Goal: Transaction & Acquisition: Purchase product/service

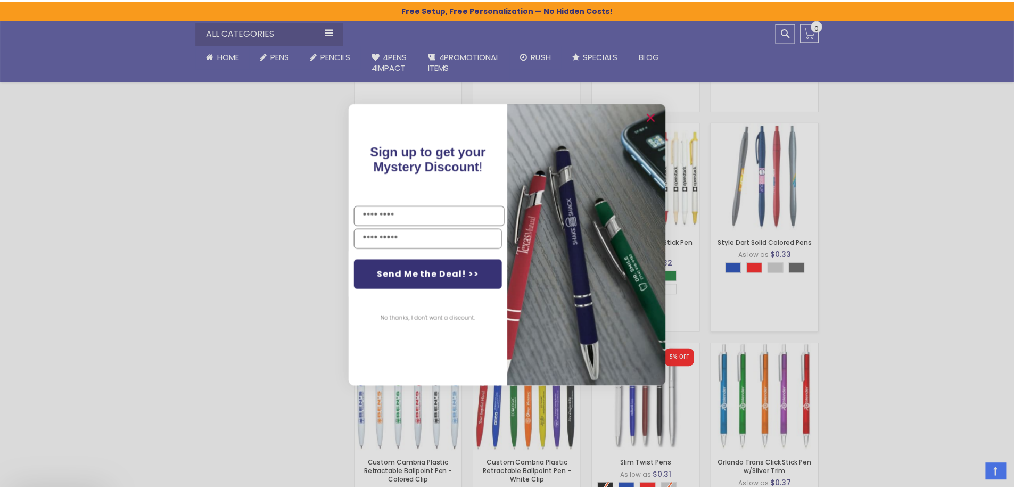
scroll to position [711, 0]
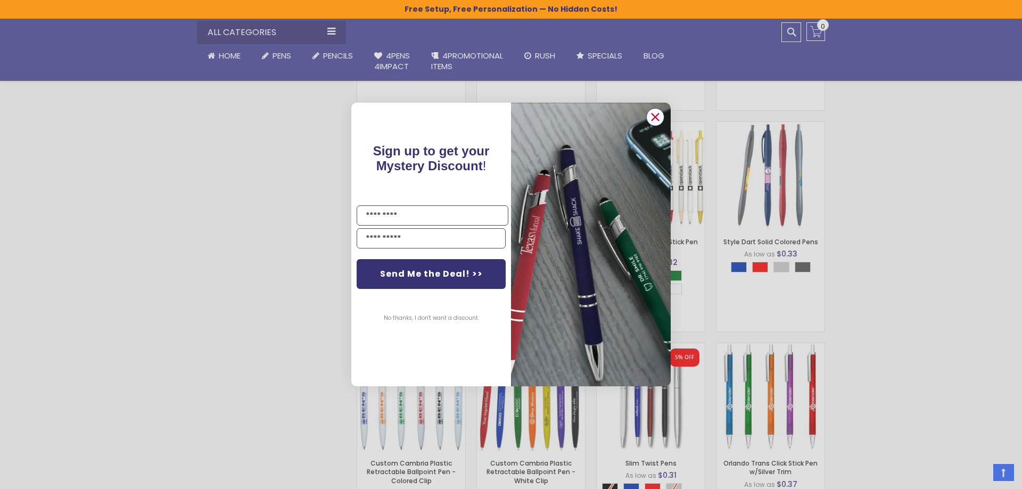
click at [660, 119] on circle "Close dialog" at bounding box center [655, 117] width 16 height 16
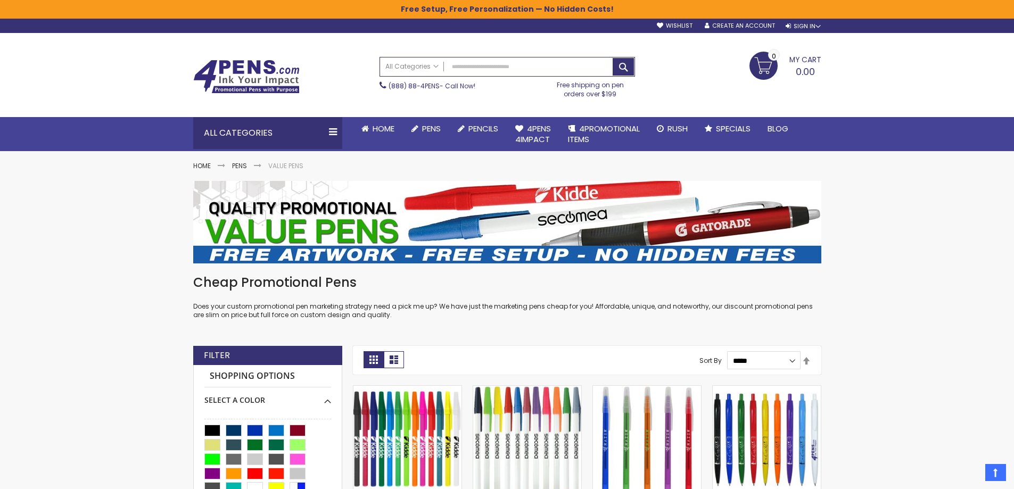
scroll to position [0, 0]
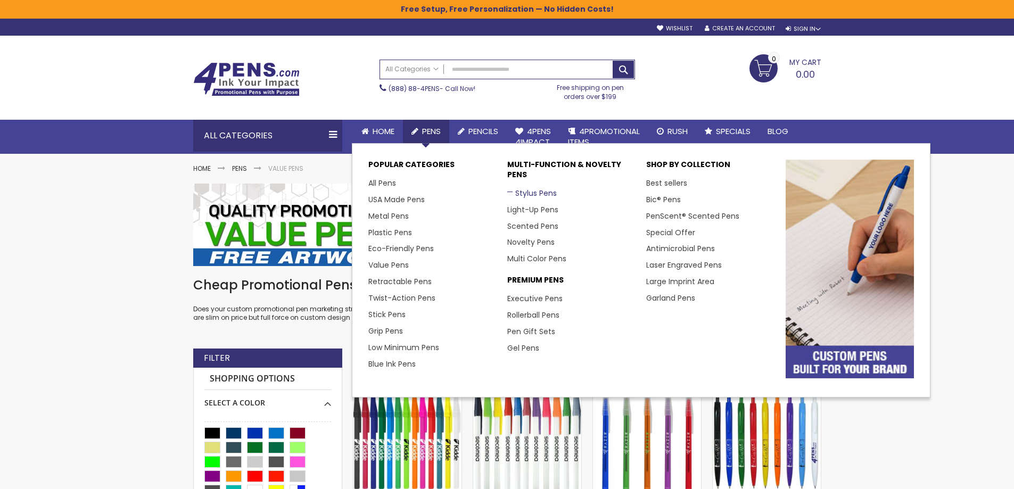
click at [544, 191] on link "Stylus Pens" at bounding box center [532, 193] width 50 height 11
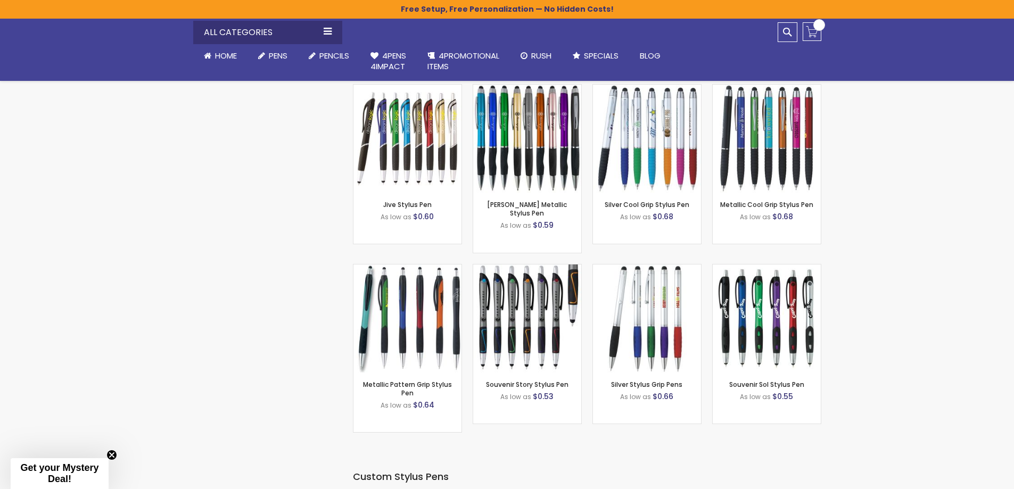
scroll to position [1011, 0]
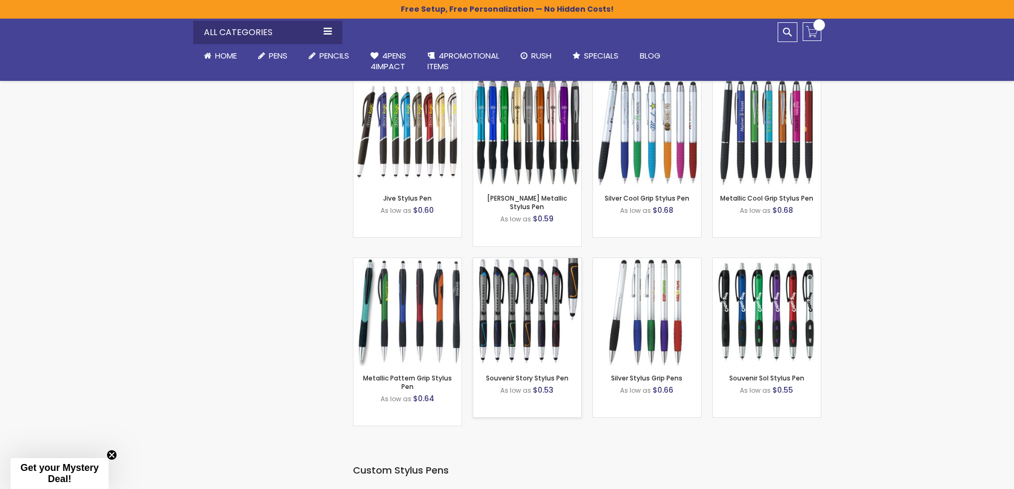
click at [531, 330] on img at bounding box center [527, 312] width 108 height 108
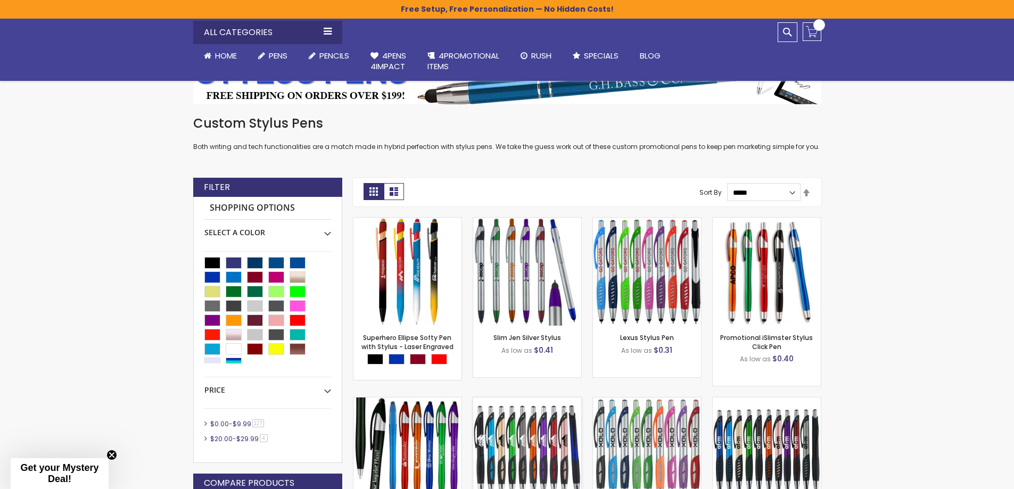
scroll to position [319, 0]
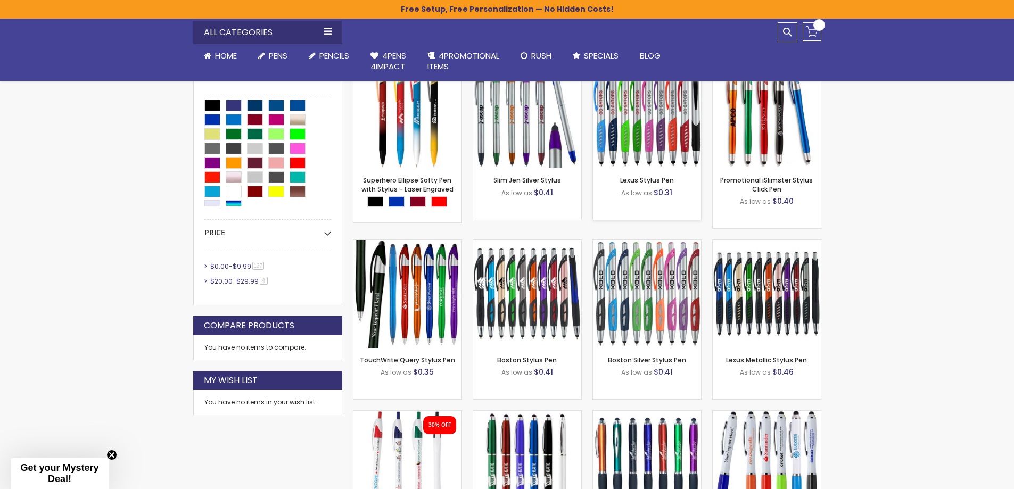
click at [659, 140] on img at bounding box center [647, 114] width 108 height 108
